Goal: Obtain resource: Obtain resource

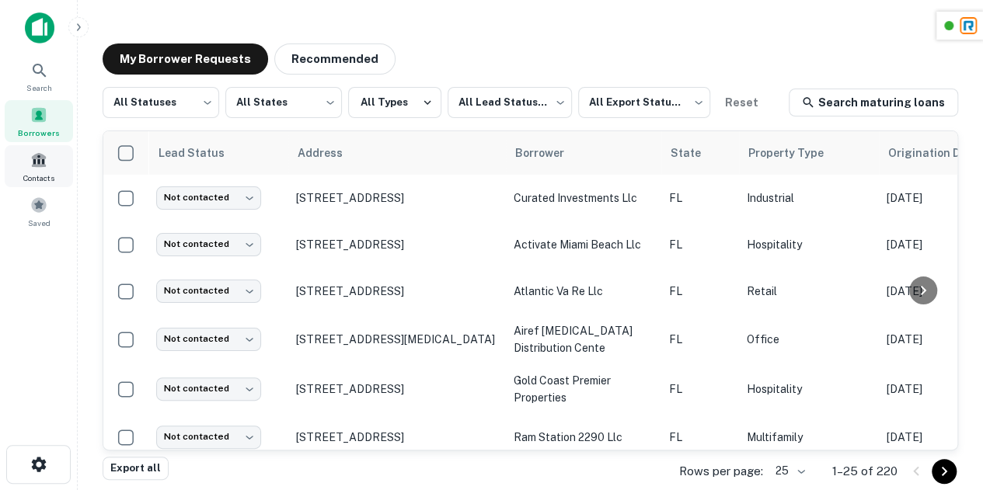
click at [30, 185] on div "Contacts" at bounding box center [39, 166] width 68 height 42
click at [35, 206] on span at bounding box center [38, 205] width 17 height 17
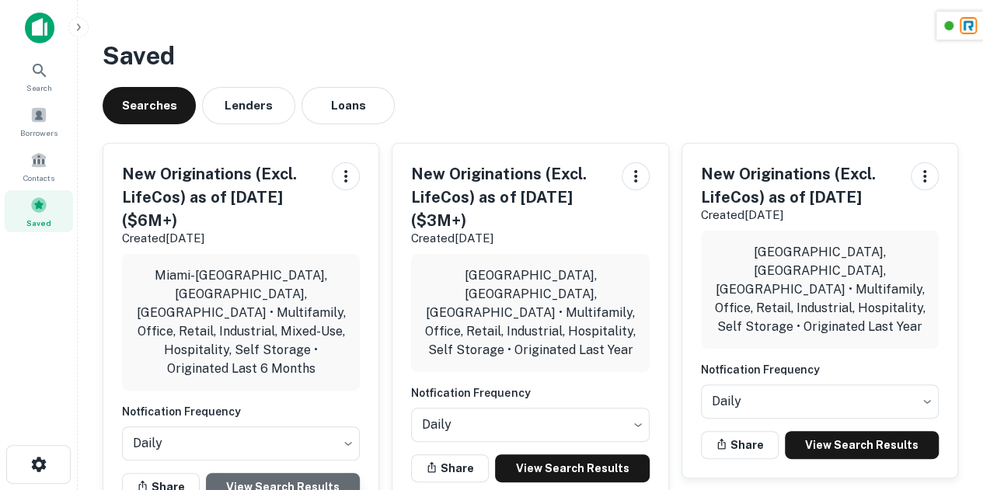
click at [288, 473] on link "View Search Results" at bounding box center [283, 487] width 154 height 28
click at [33, 127] on span "Borrowers" at bounding box center [38, 133] width 37 height 12
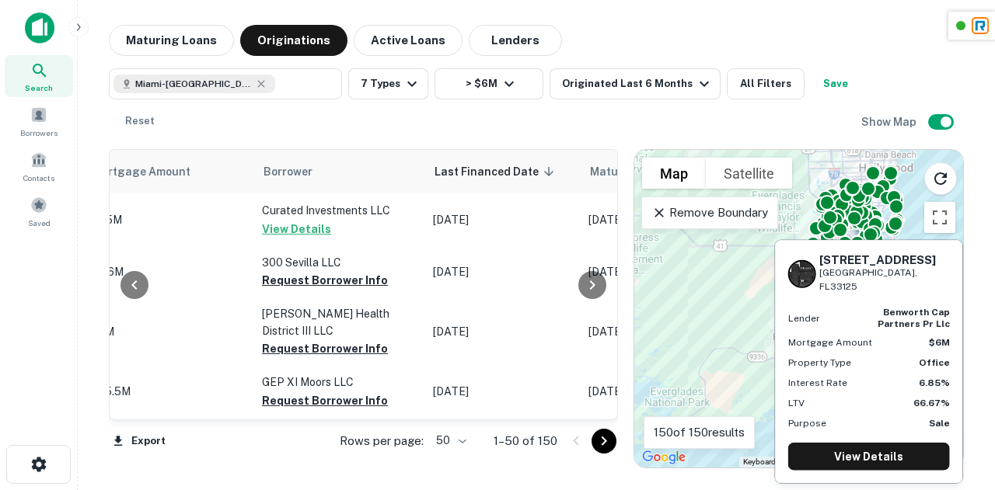
scroll to position [1323, 785]
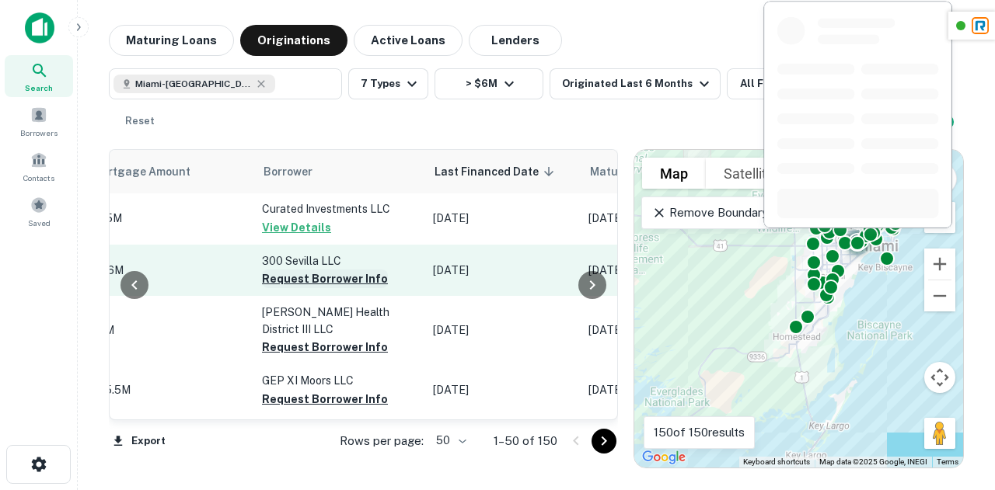
click at [305, 270] on button "Request Borrower Info" at bounding box center [325, 279] width 126 height 19
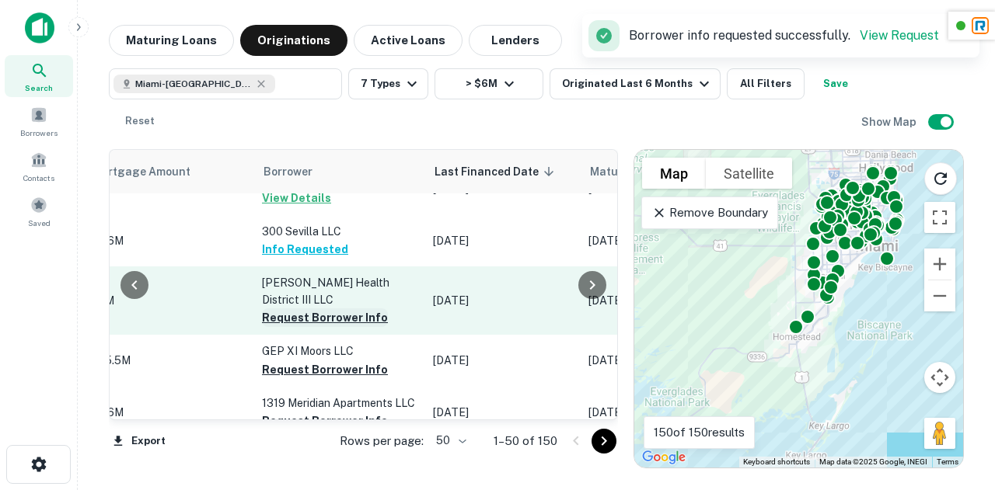
scroll to position [1405, 785]
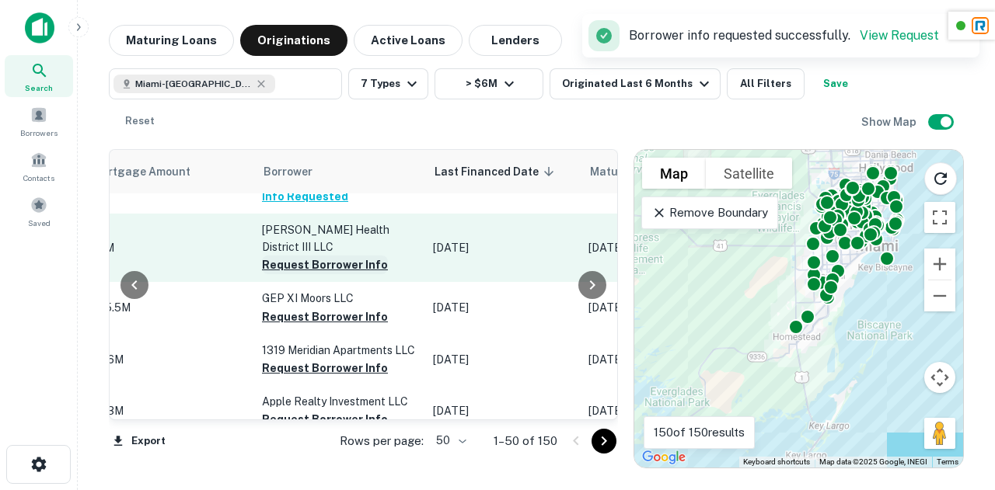
click at [312, 256] on button "Request Borrower Info" at bounding box center [325, 265] width 126 height 19
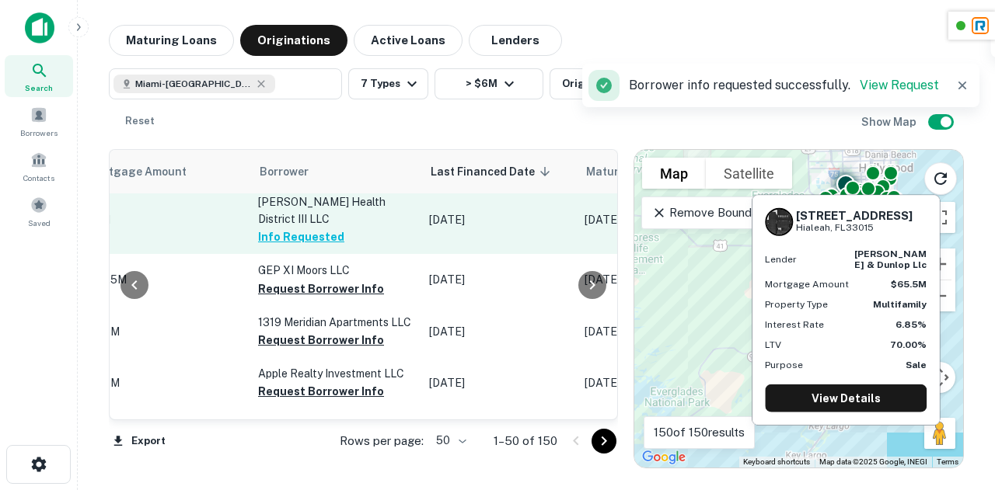
scroll to position [1450, 791]
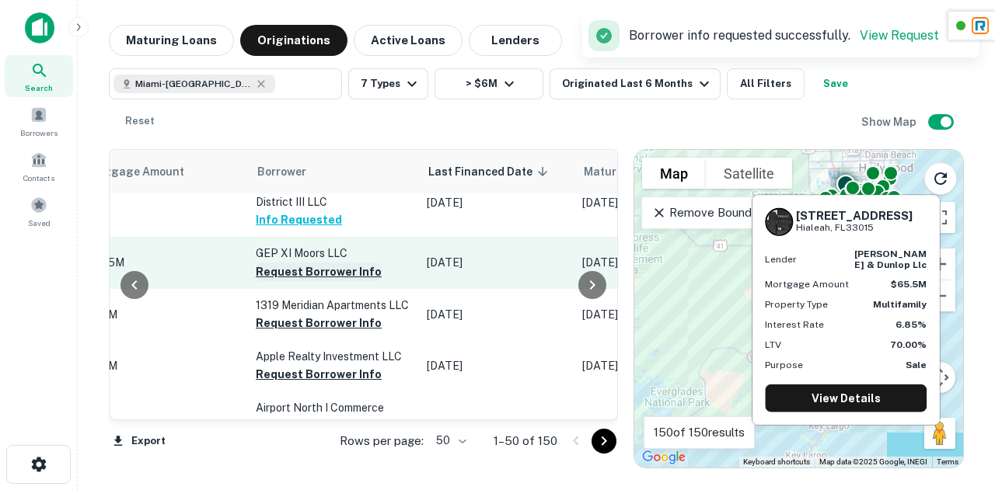
click at [309, 263] on button "Request Borrower Info" at bounding box center [319, 272] width 126 height 19
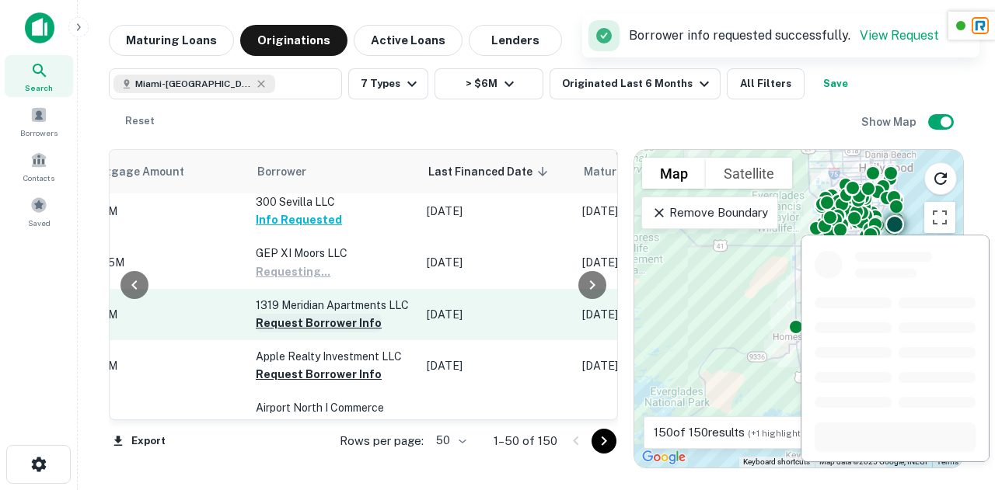
click at [312, 314] on button "Request Borrower Info" at bounding box center [319, 323] width 126 height 19
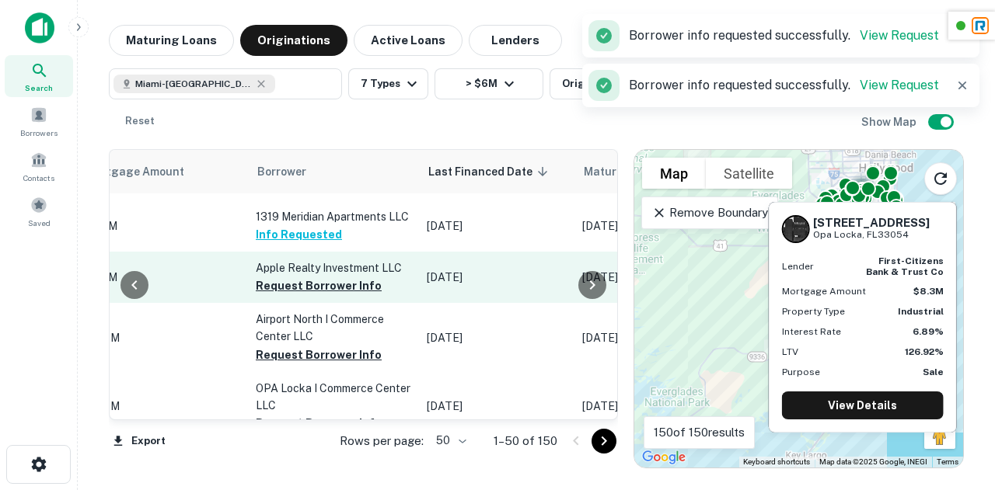
scroll to position [1543, 791]
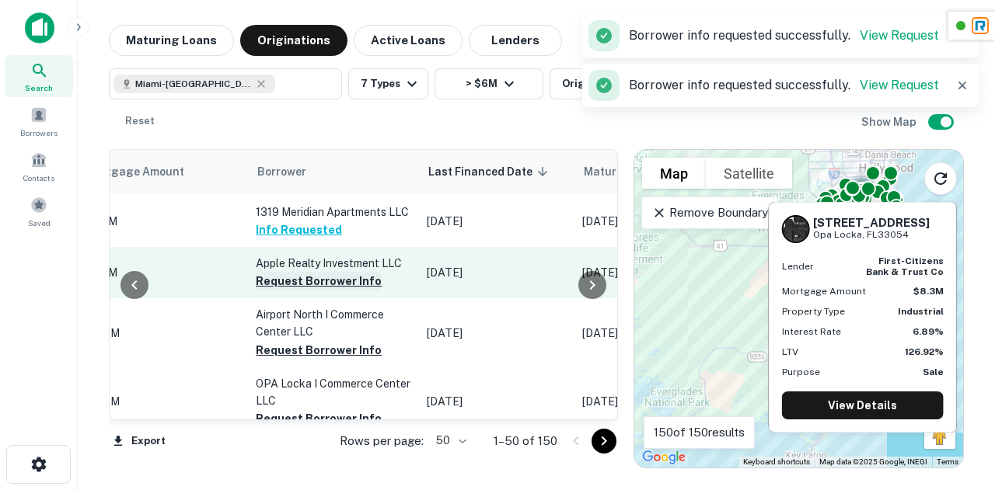
click at [316, 272] on button "Request Borrower Info" at bounding box center [319, 281] width 126 height 19
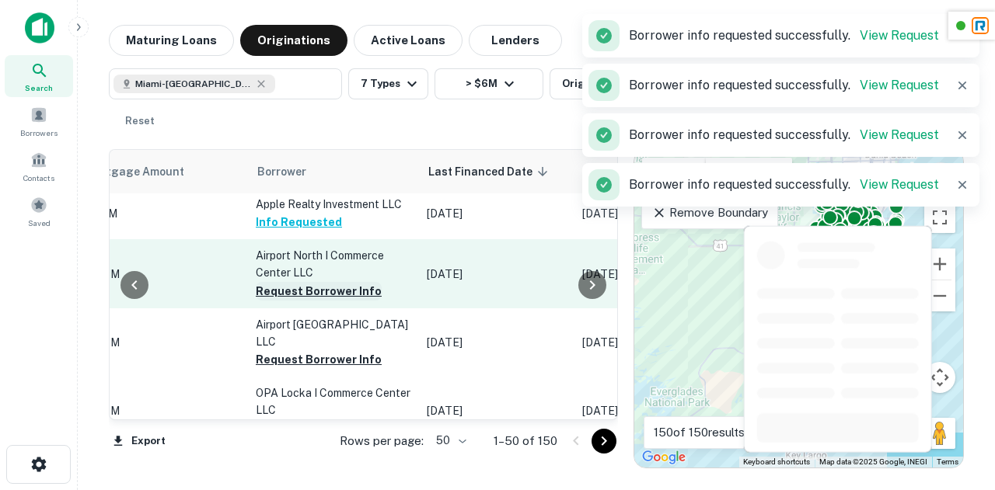
scroll to position [1609, 791]
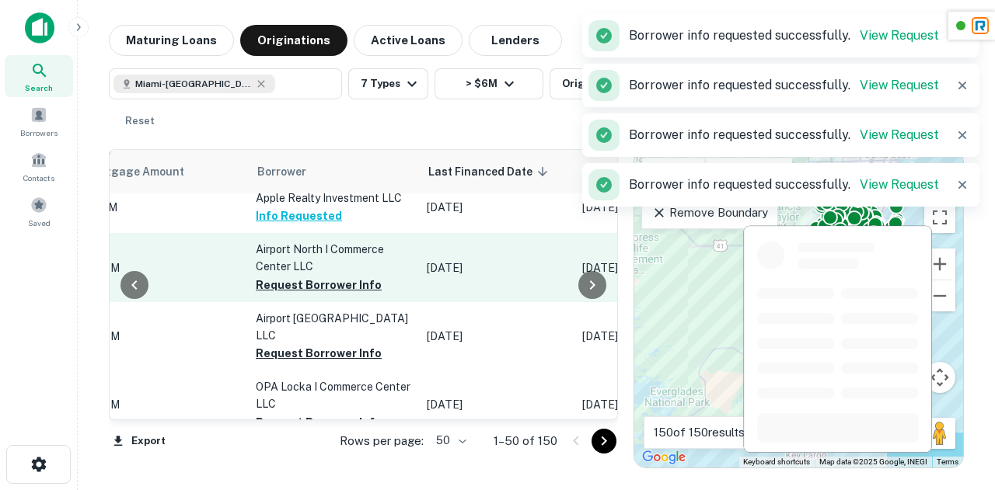
click at [340, 276] on button "Request Borrower Info" at bounding box center [319, 285] width 126 height 19
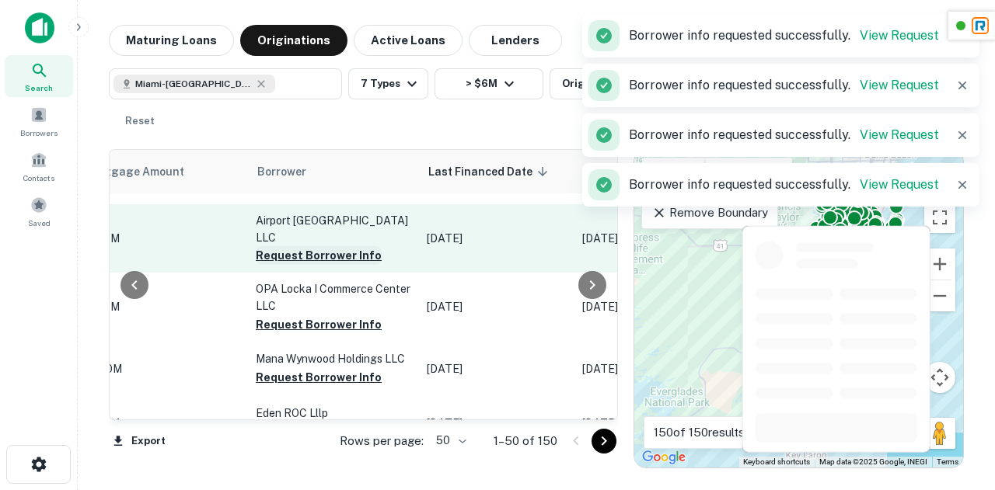
scroll to position [1699, 791]
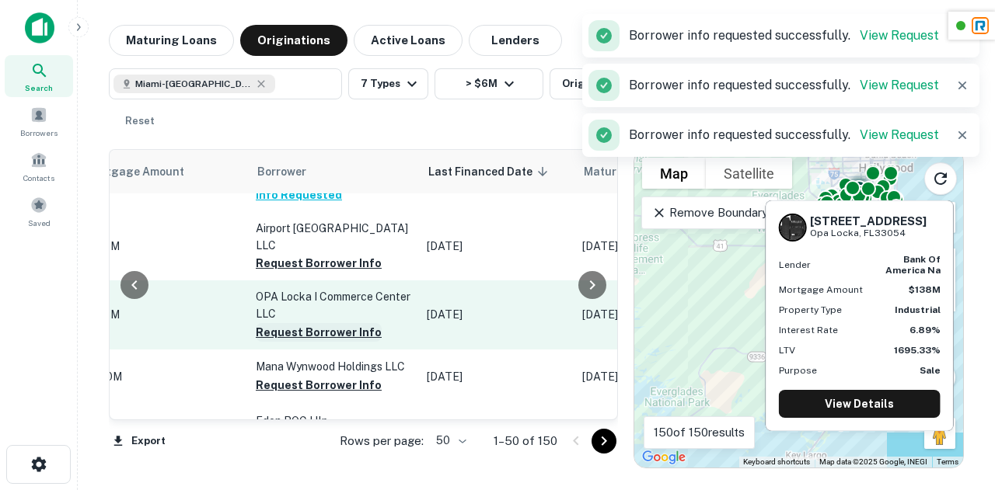
click at [323, 323] on button "Request Borrower Info" at bounding box center [319, 332] width 126 height 19
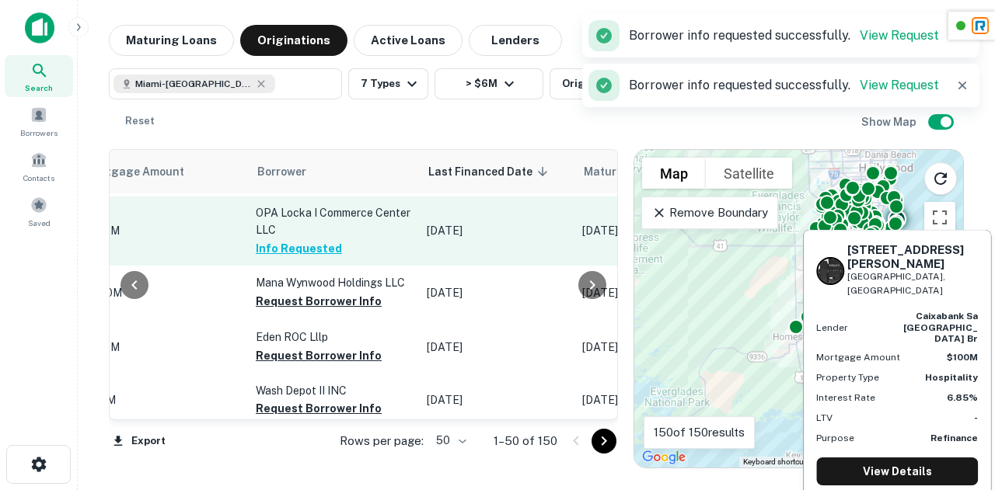
scroll to position [1831, 791]
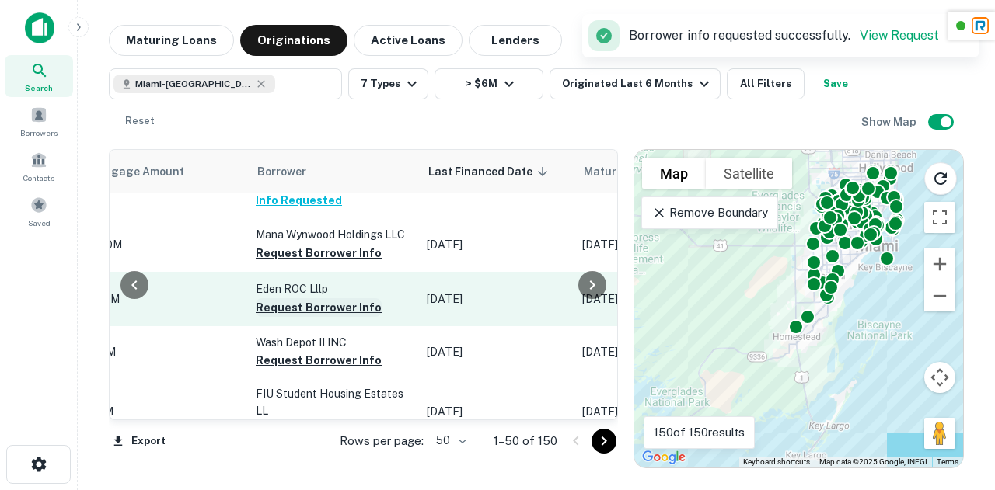
click at [294, 298] on button "Request Borrower Info" at bounding box center [319, 307] width 126 height 19
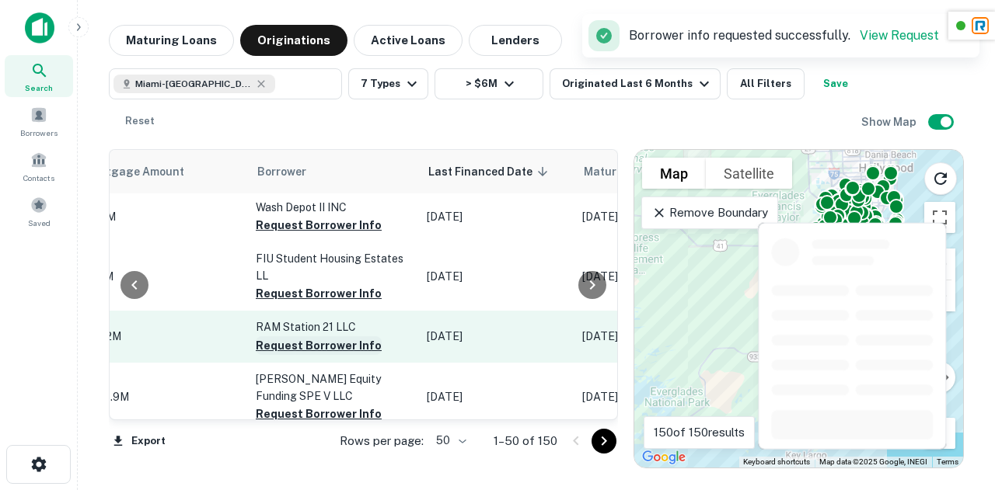
scroll to position [1966, 791]
click at [326, 336] on button "Request Borrower Info" at bounding box center [319, 345] width 126 height 19
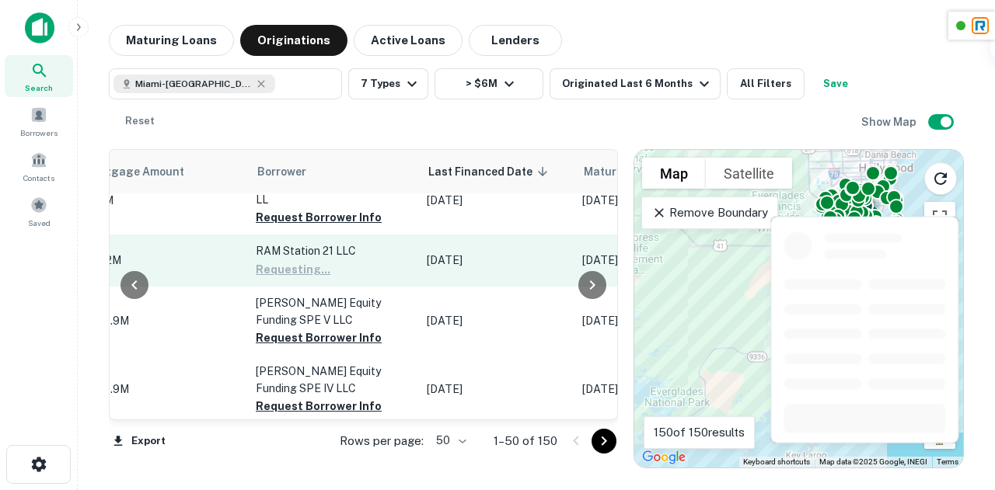
scroll to position [2066, 791]
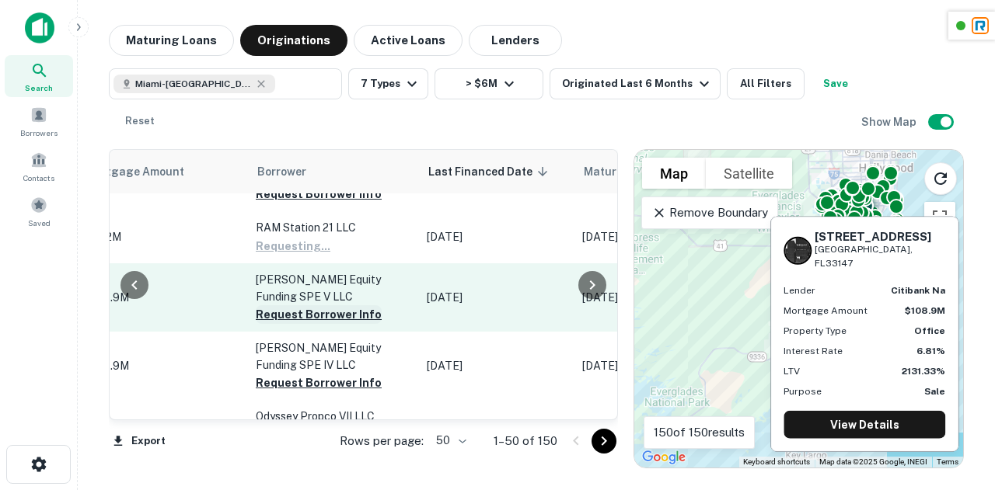
click at [309, 305] on button "Request Borrower Info" at bounding box center [319, 314] width 126 height 19
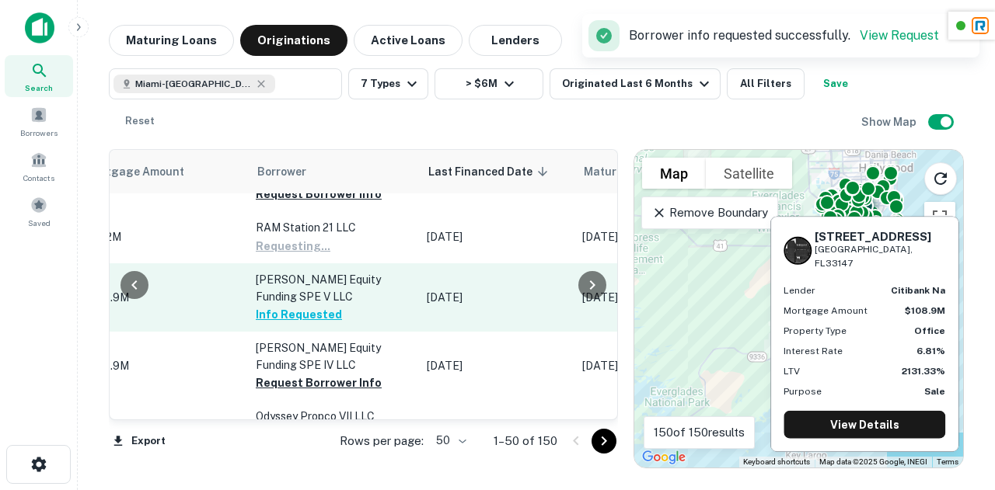
scroll to position [2182, 791]
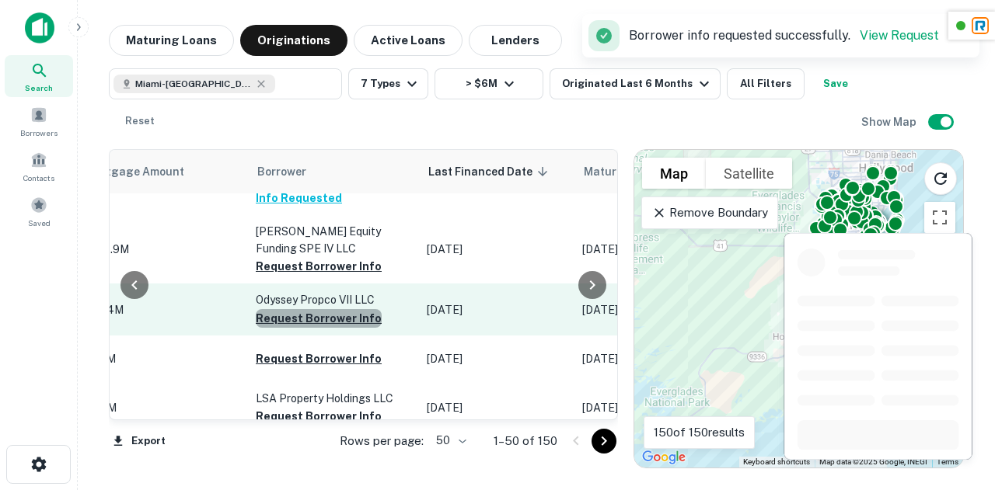
click at [340, 309] on button "Request Borrower Info" at bounding box center [319, 318] width 126 height 19
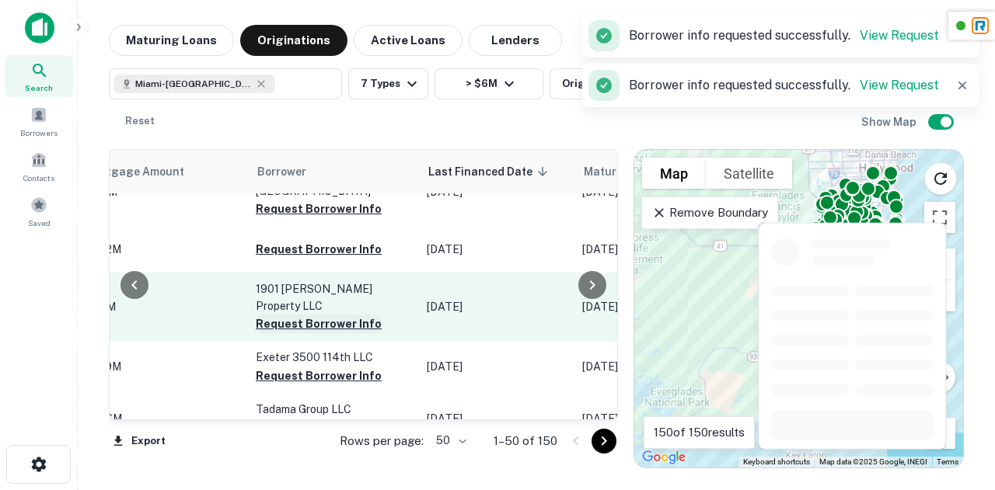
scroll to position [2512, 791]
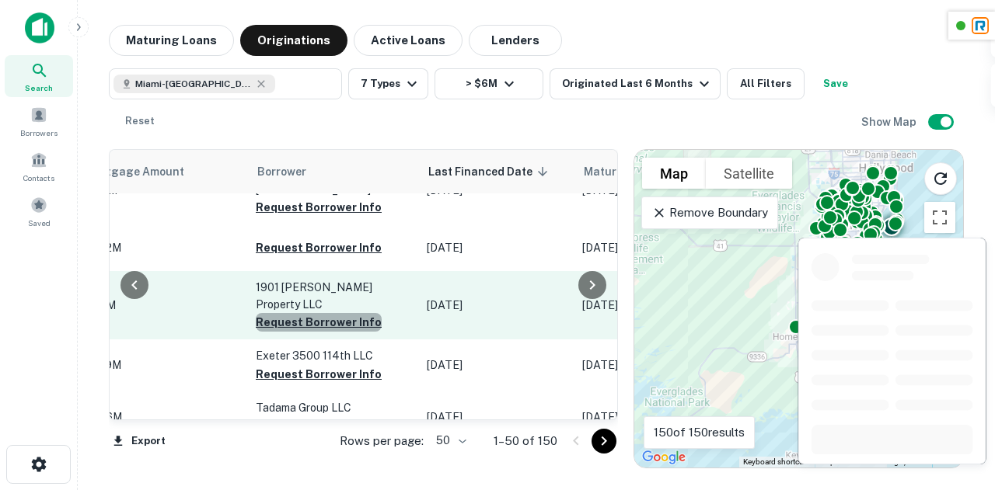
click at [331, 313] on button "Request Borrower Info" at bounding box center [319, 322] width 126 height 19
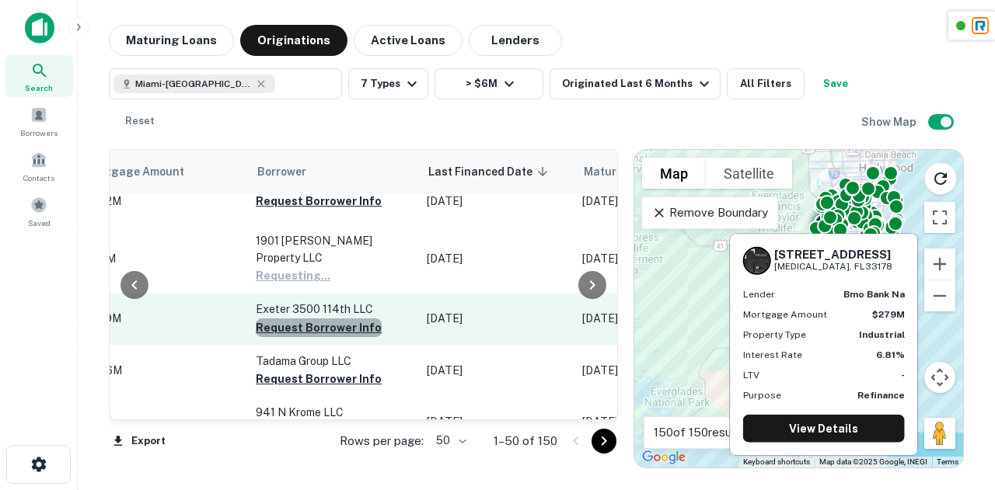
click at [319, 319] on button "Request Borrower Info" at bounding box center [319, 328] width 126 height 19
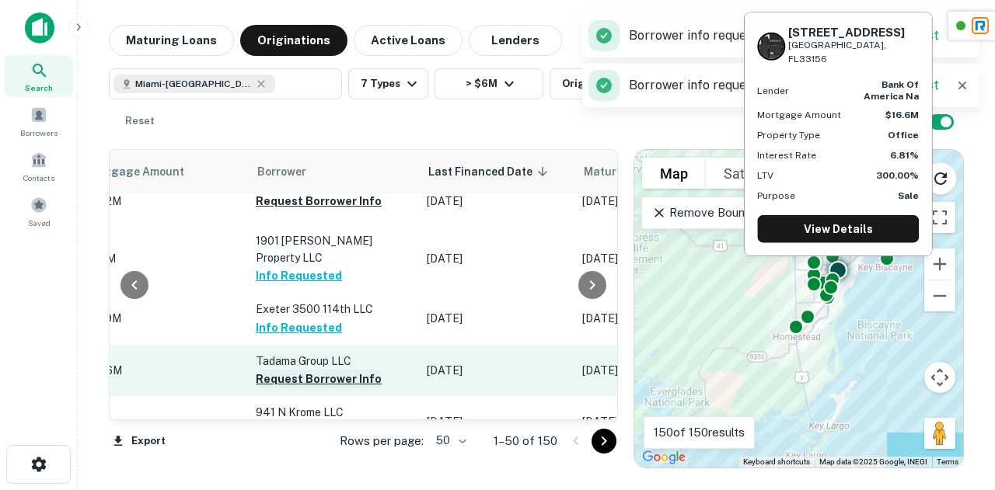
click at [326, 370] on button "Request Borrower Info" at bounding box center [319, 379] width 126 height 19
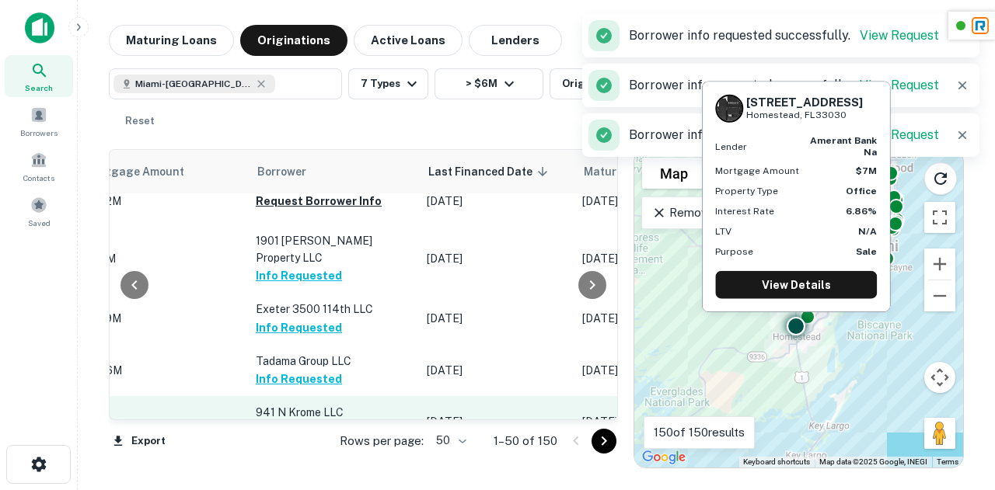
click at [328, 421] on button "Request Borrower Info" at bounding box center [319, 430] width 126 height 19
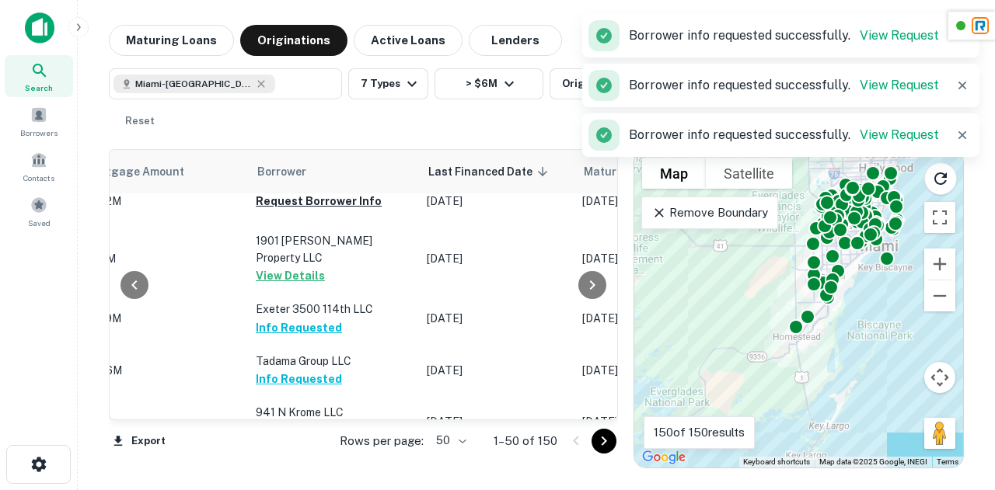
click at [609, 445] on icon "Go to next page" at bounding box center [604, 441] width 19 height 19
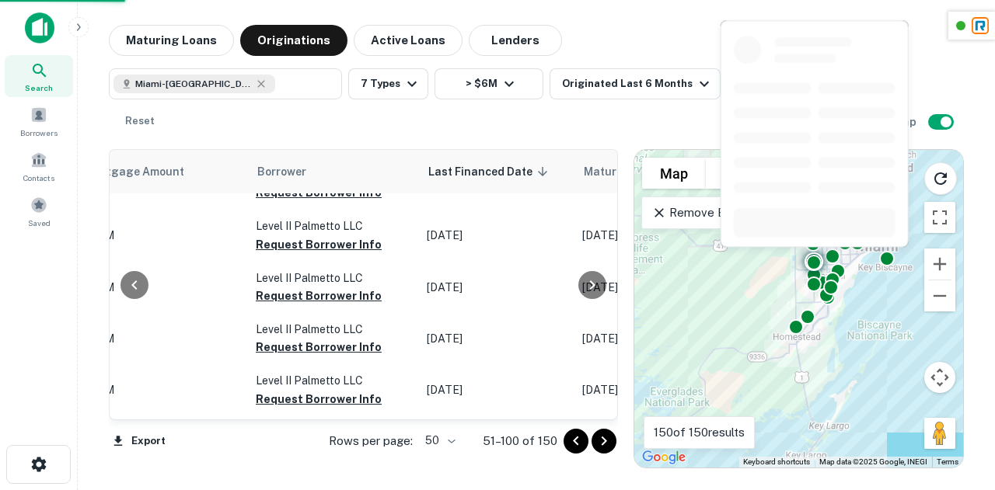
scroll to position [0, 791]
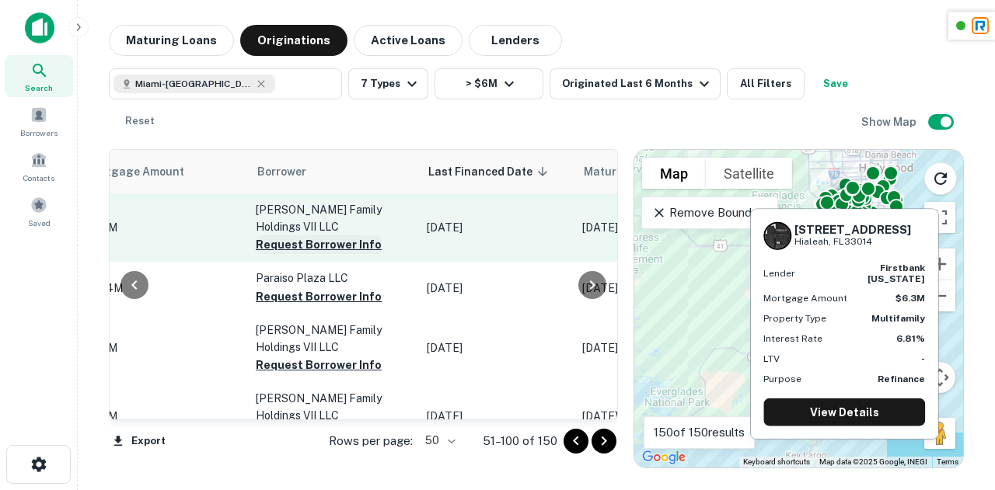
click at [337, 247] on button "Request Borrower Info" at bounding box center [319, 244] width 126 height 19
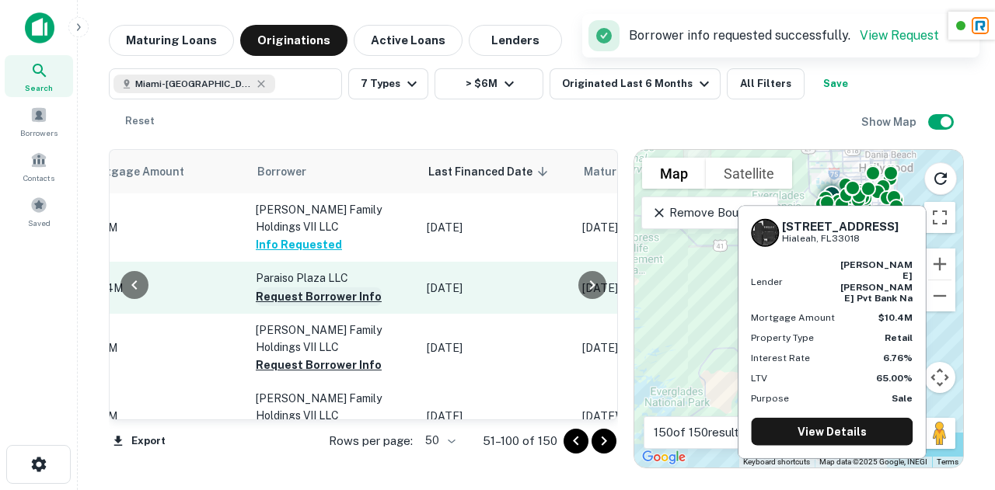
click at [317, 295] on button "Request Borrower Info" at bounding box center [319, 297] width 126 height 19
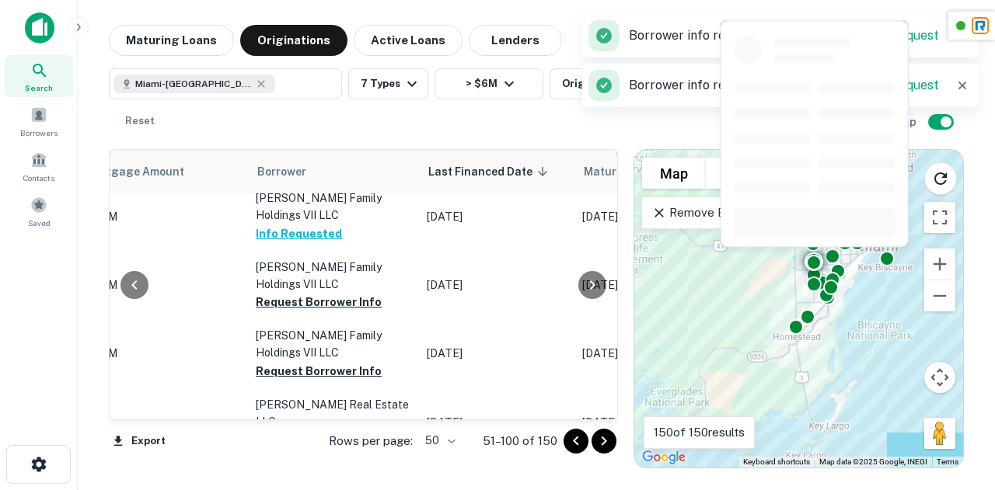
scroll to position [201, 791]
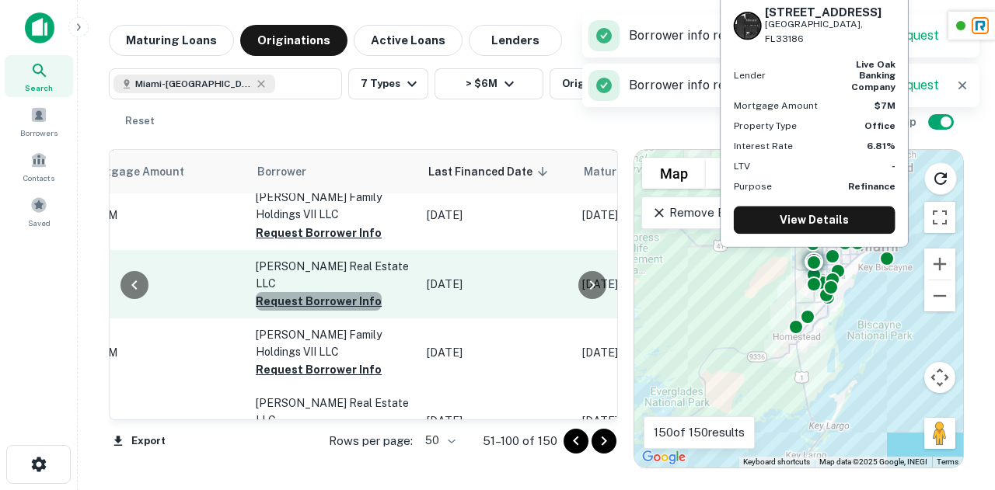
click at [328, 299] on button "Request Borrower Info" at bounding box center [319, 301] width 126 height 19
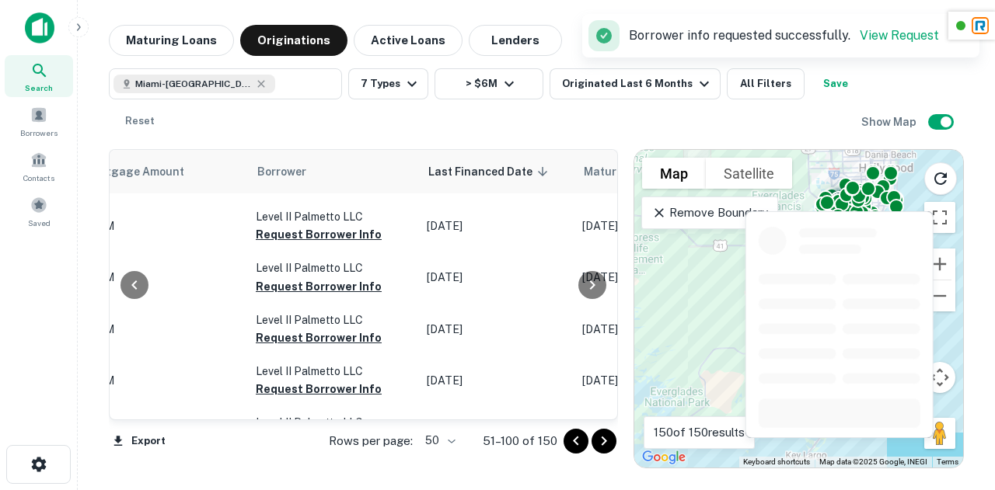
scroll to position [872, 791]
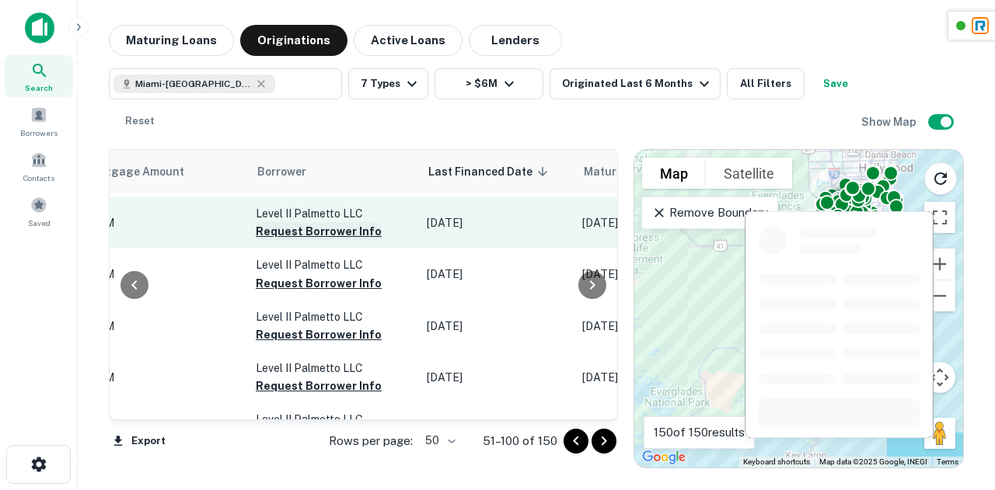
click at [289, 229] on button "Request Borrower Info" at bounding box center [319, 231] width 126 height 19
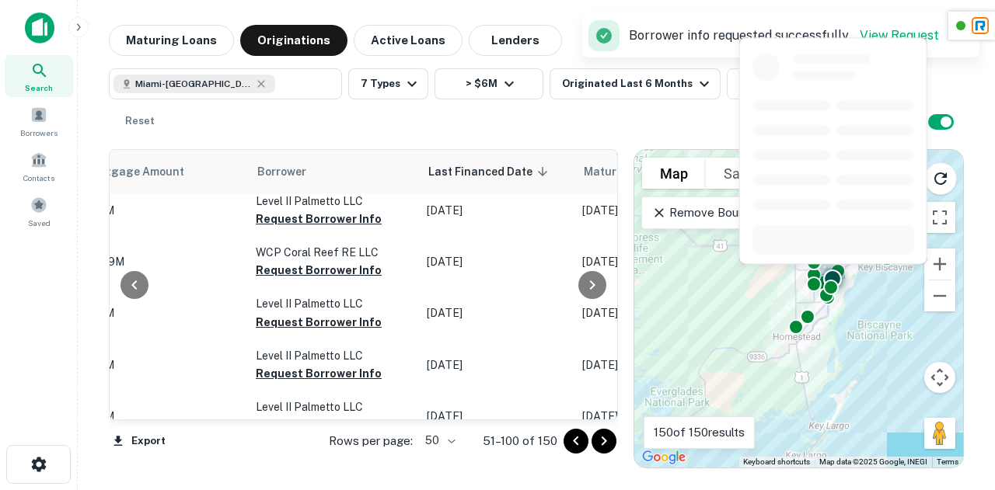
scroll to position [1247, 791]
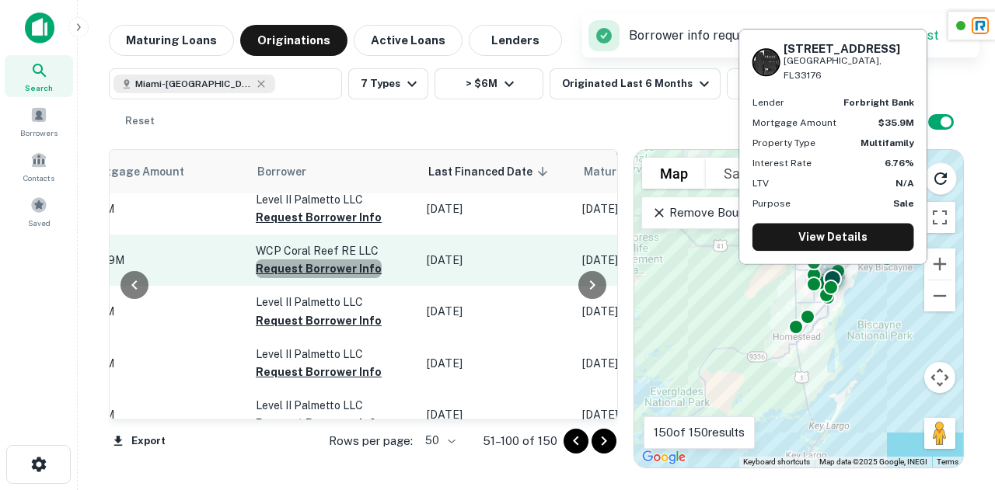
click at [323, 269] on button "Request Borrower Info" at bounding box center [319, 269] width 126 height 19
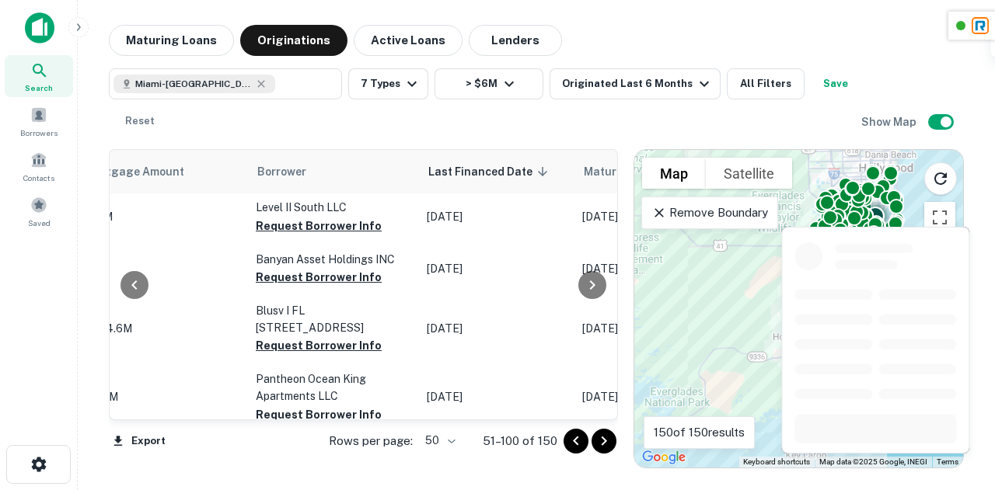
scroll to position [2024, 791]
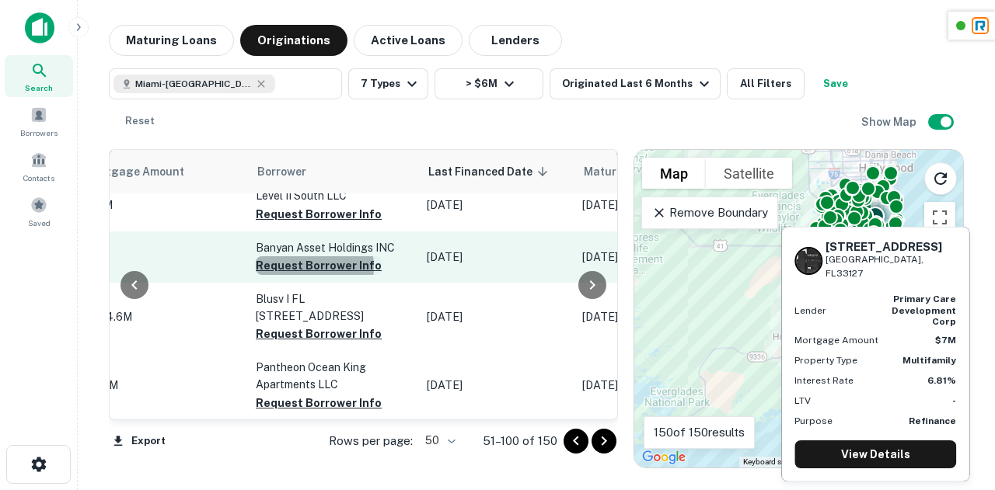
click at [297, 268] on button "Request Borrower Info" at bounding box center [319, 265] width 126 height 19
click at [293, 262] on button "Request Borrower Info" at bounding box center [319, 265] width 126 height 19
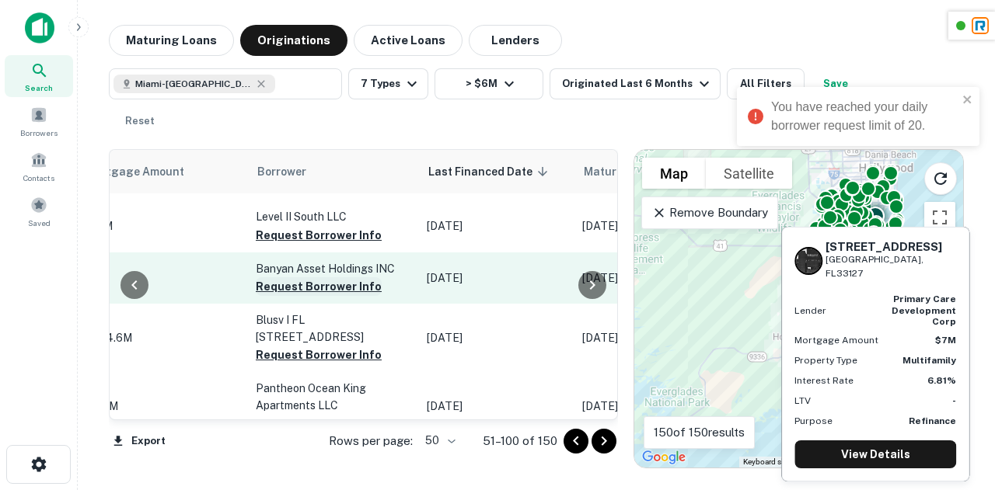
scroll to position [2000, 791]
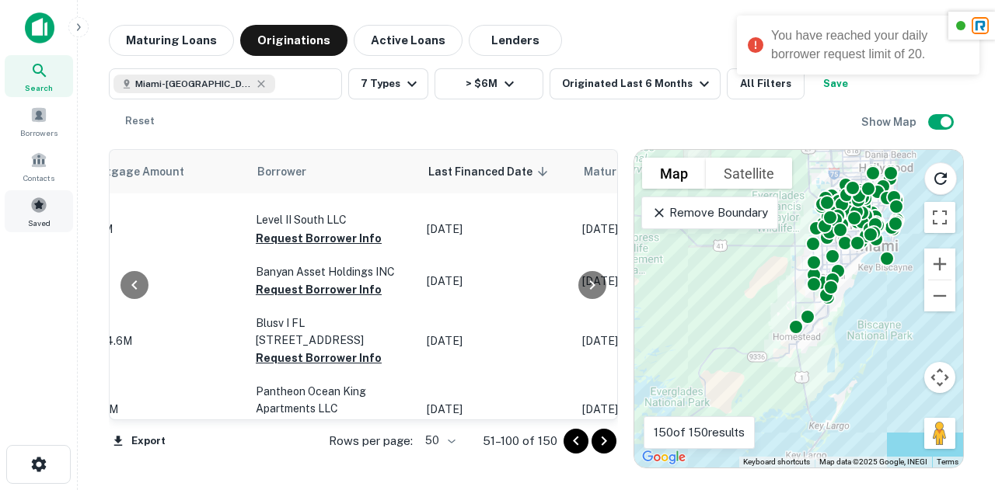
click at [12, 218] on div "Saved" at bounding box center [39, 211] width 68 height 42
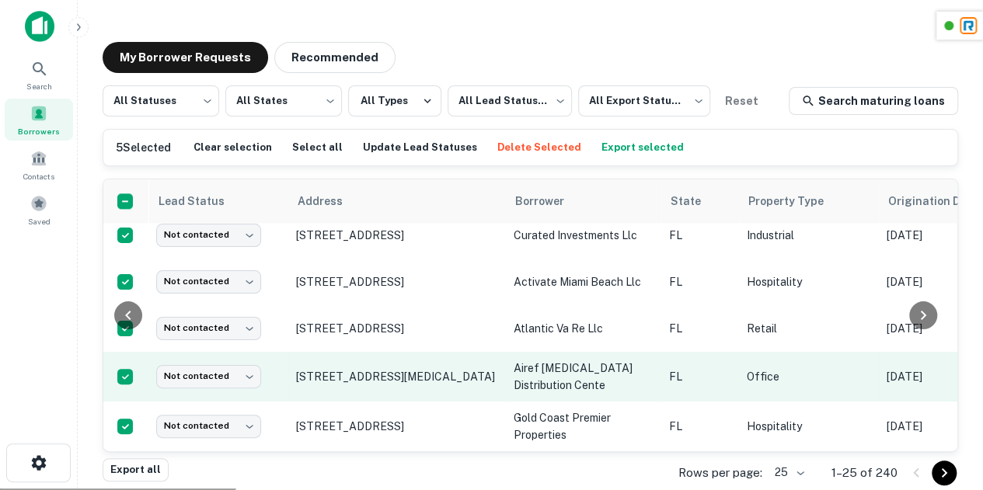
scroll to position [1026, 827]
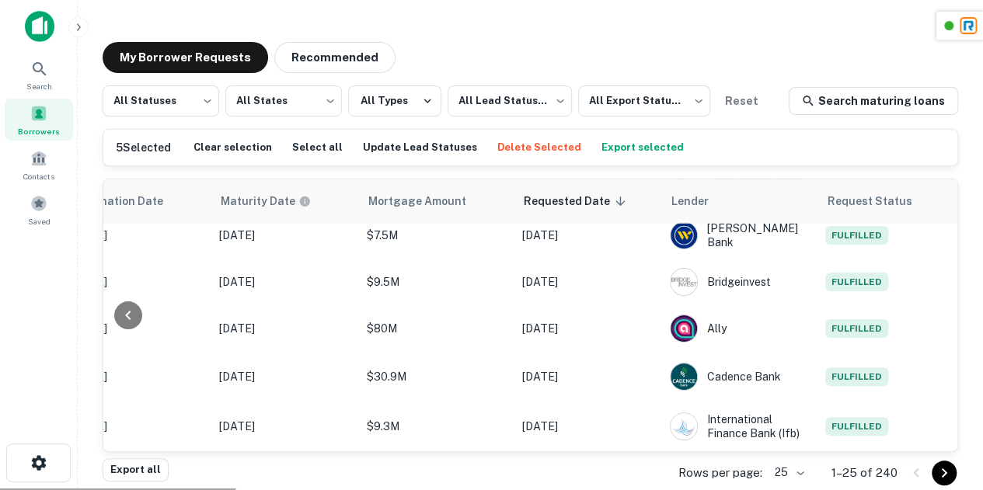
click at [943, 471] on icon "Go to next page" at bounding box center [944, 473] width 19 height 19
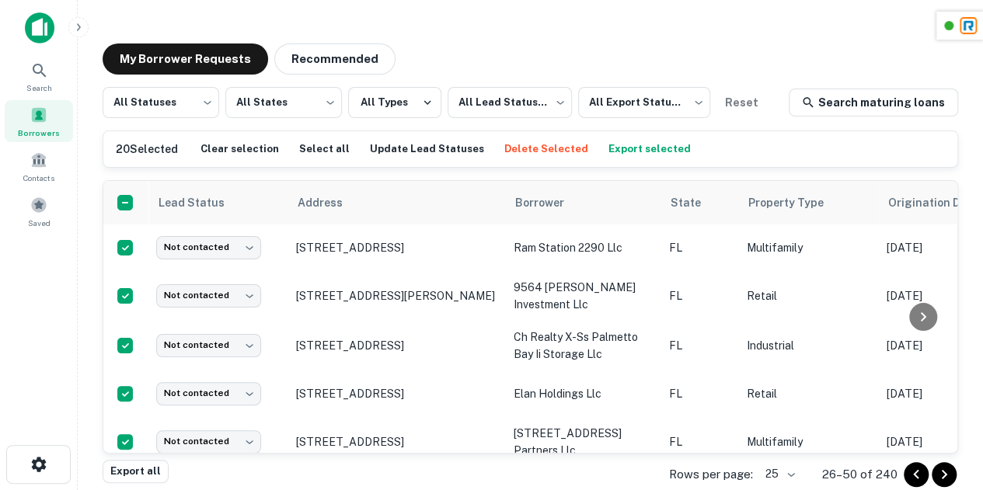
click at [636, 145] on button "Export selected" at bounding box center [650, 149] width 90 height 23
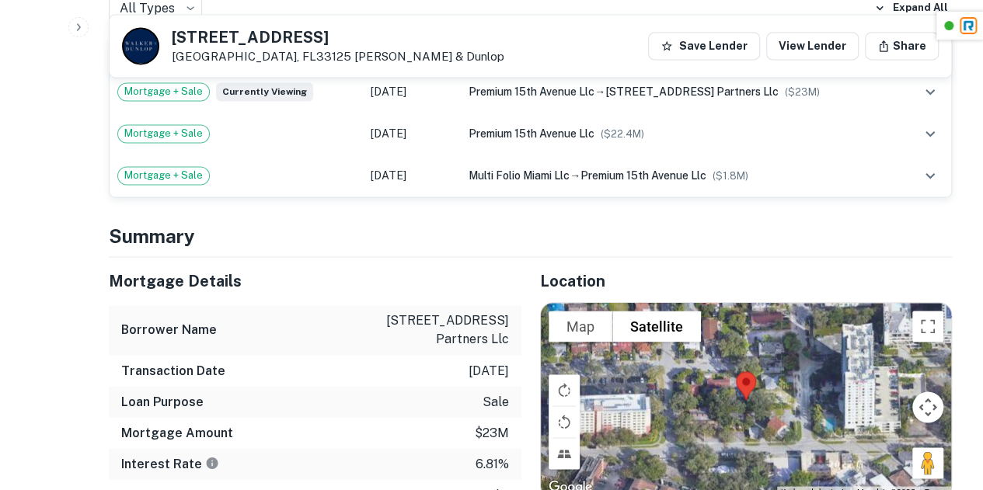
scroll to position [1082, 0]
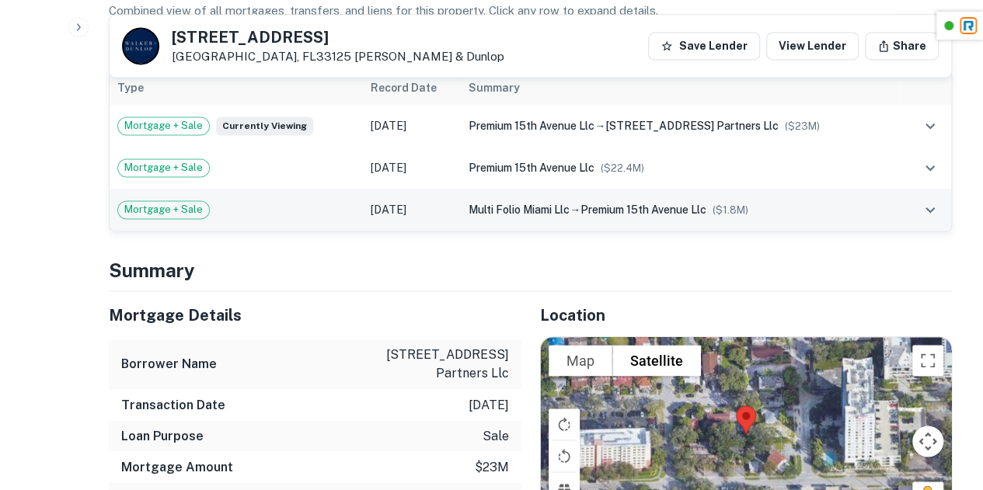
click at [320, 214] on td "Mortgage + Sale" at bounding box center [236, 210] width 253 height 42
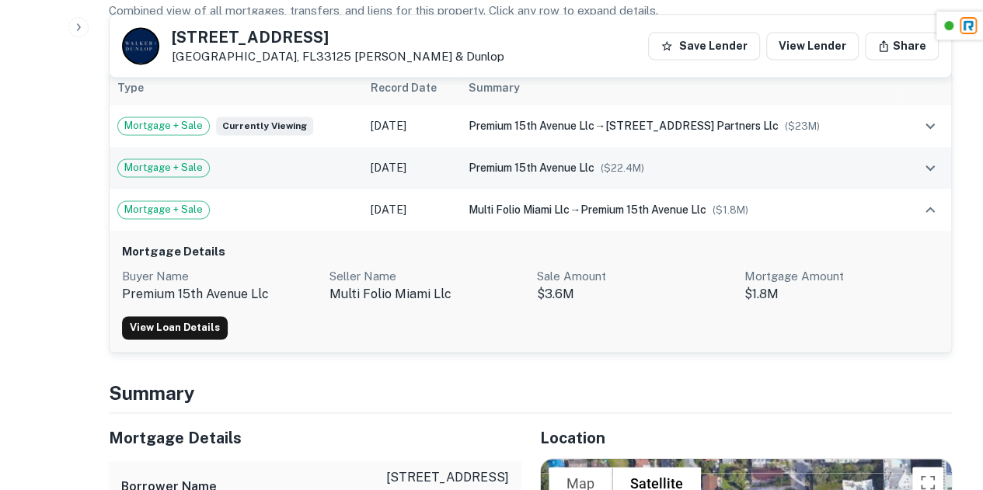
click at [303, 164] on div "Mortgage + Sale" at bounding box center [236, 168] width 238 height 19
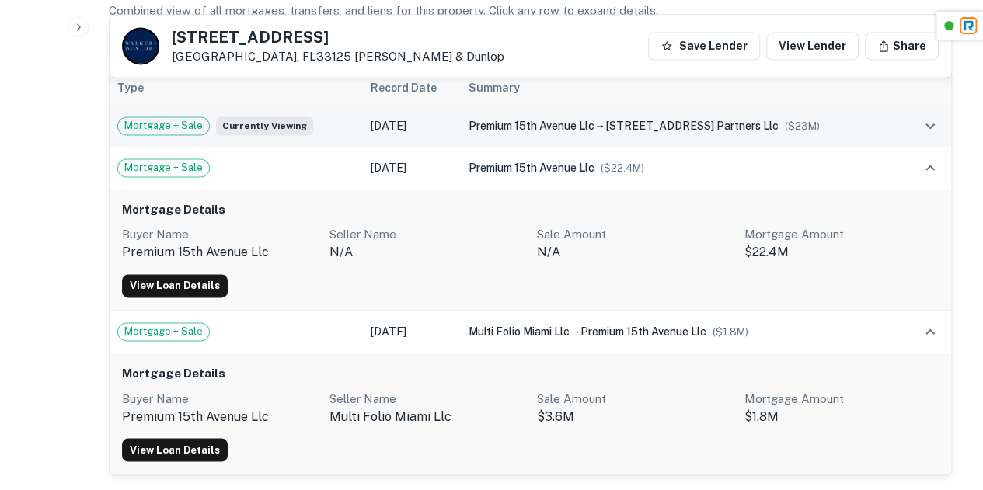
click at [403, 106] on td "[DATE]" at bounding box center [412, 126] width 98 height 42
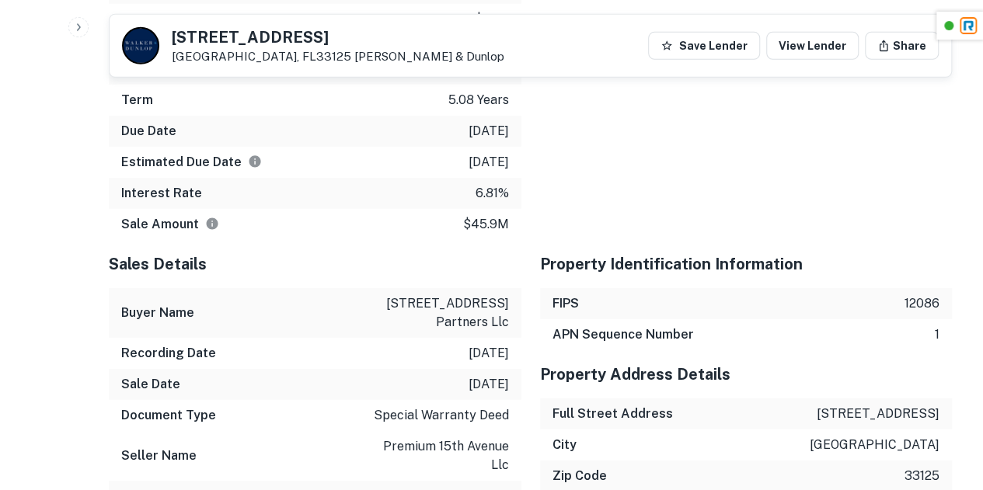
scroll to position [2414, 0]
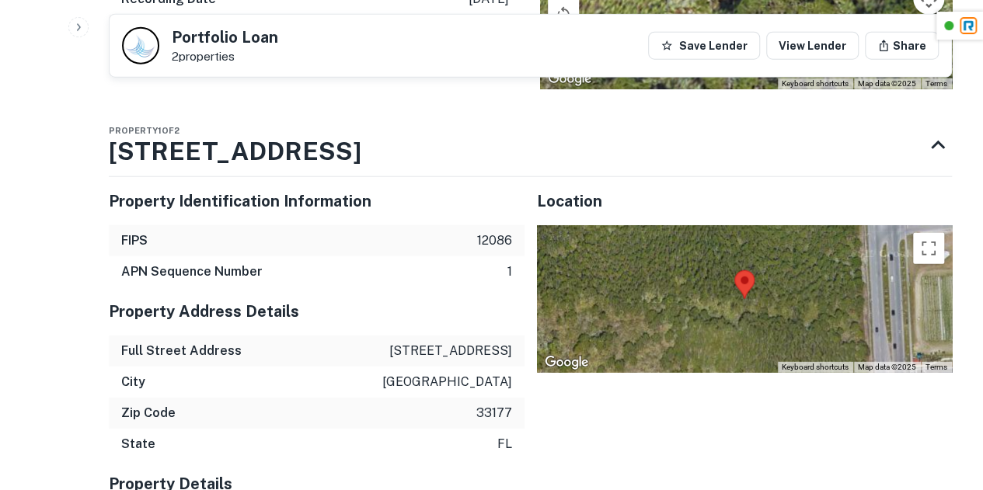
scroll to position [1921, 0]
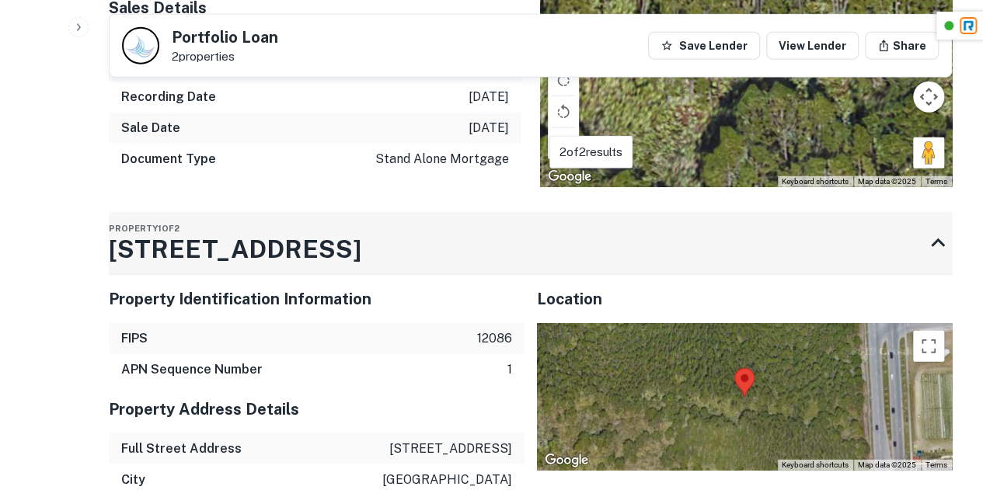
click at [186, 231] on h3 "[STREET_ADDRESS]" at bounding box center [235, 249] width 253 height 37
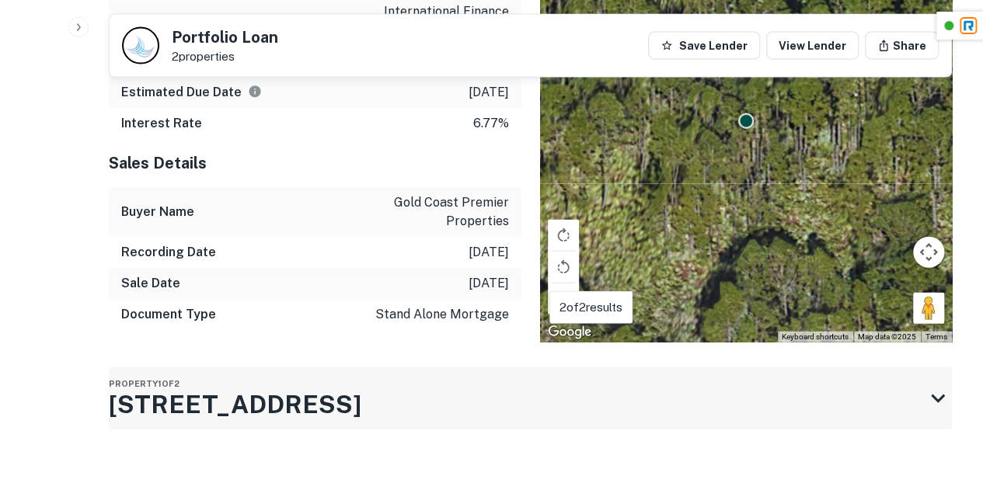
scroll to position [1742, 0]
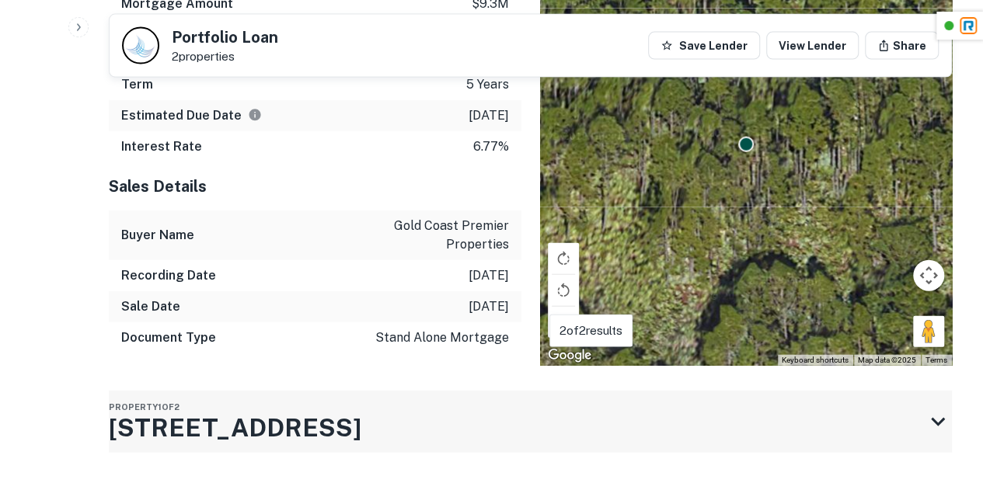
click at [186, 212] on div "Buyer Name gold coast premier properties" at bounding box center [315, 236] width 413 height 50
click at [207, 410] on h3 "[STREET_ADDRESS]" at bounding box center [235, 428] width 253 height 37
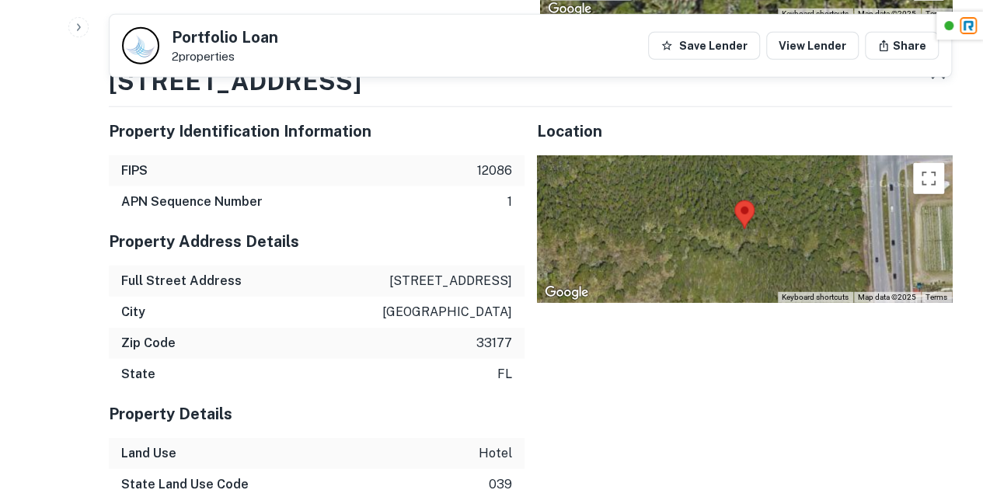
scroll to position [2084, 0]
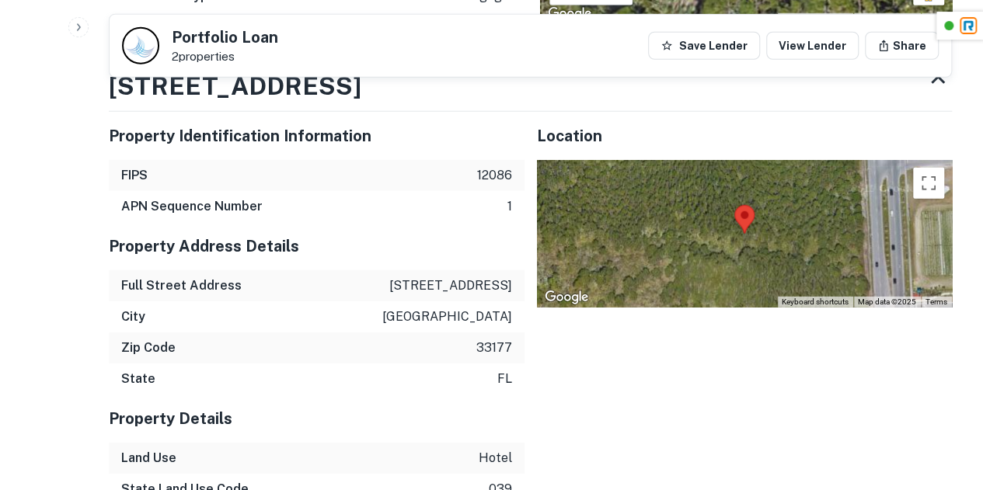
click at [449, 270] on div "Full Street Address [STREET_ADDRESS]" at bounding box center [317, 285] width 416 height 31
click at [448, 277] on p "[STREET_ADDRESS]" at bounding box center [450, 286] width 123 height 19
